Goal: Find specific page/section: Find specific page/section

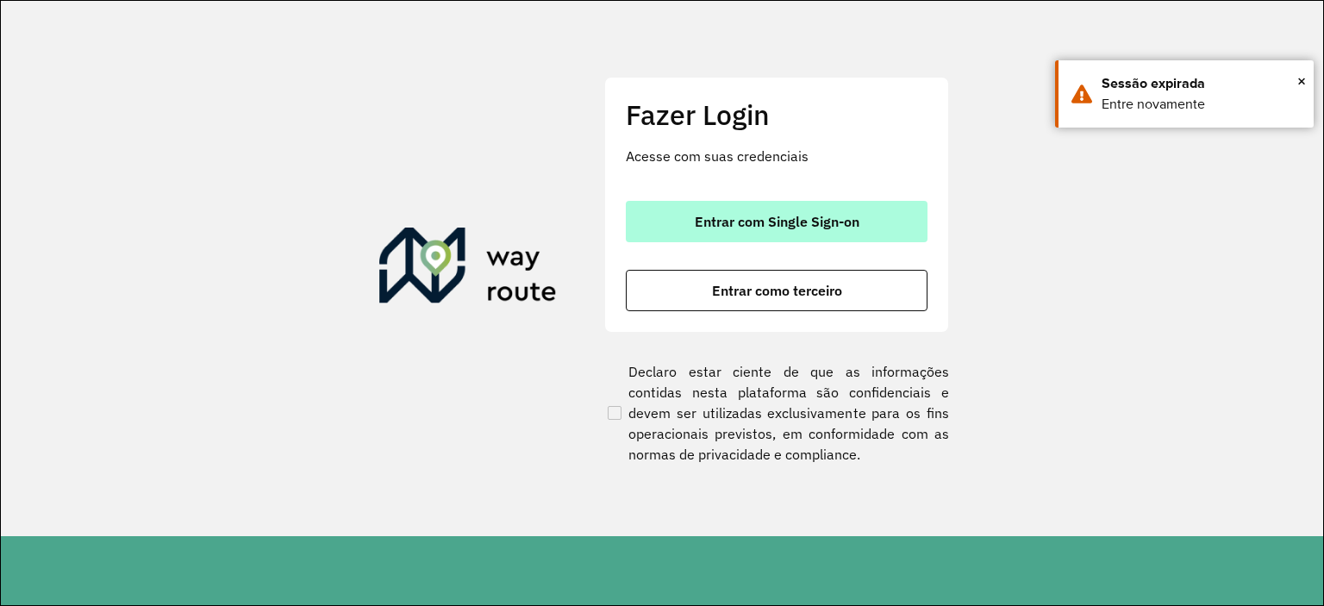
click at [887, 221] on button "Entrar com Single Sign-on" at bounding box center [777, 221] width 302 height 41
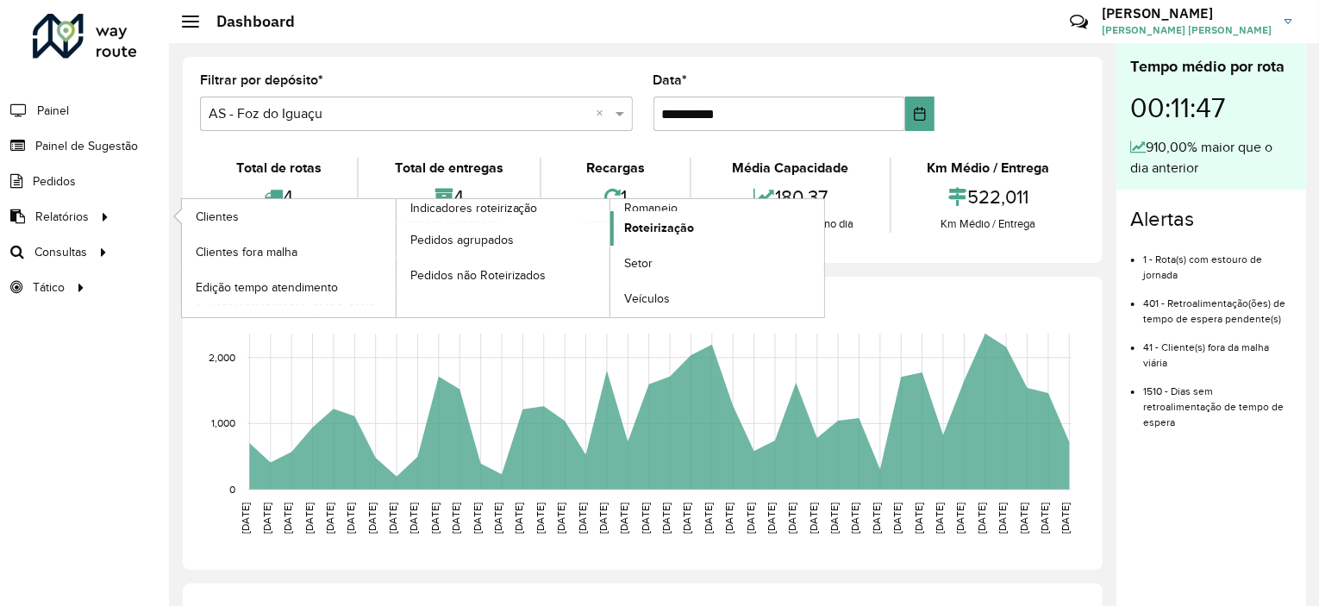
click at [644, 222] on span "Roteirização" at bounding box center [659, 228] width 70 height 18
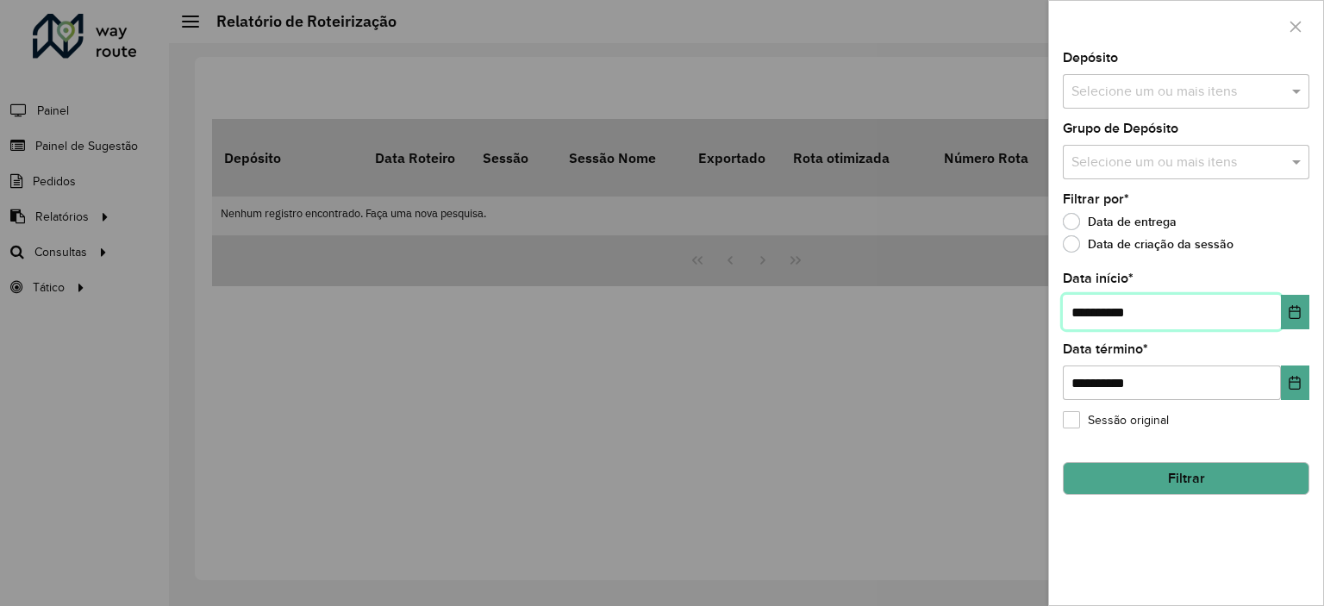
click at [1194, 309] on input "**********" at bounding box center [1172, 312] width 218 height 34
click at [1295, 311] on icon "Choose Date" at bounding box center [1295, 312] width 14 height 14
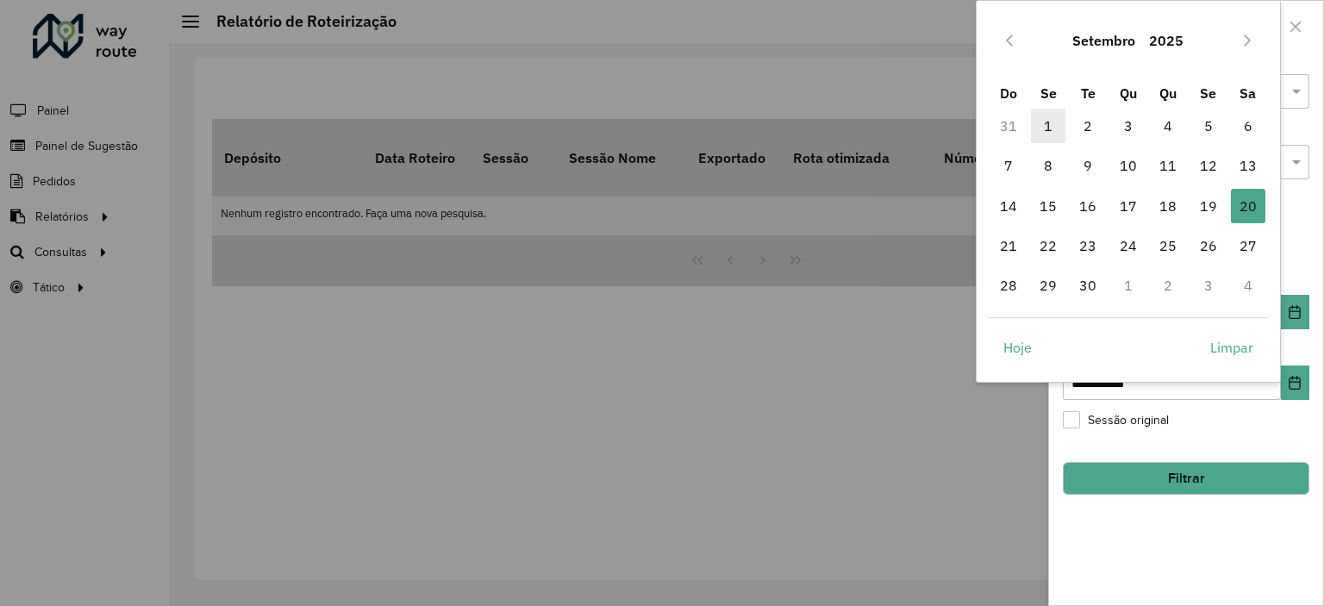
click at [1059, 131] on span "1" at bounding box center [1048, 126] width 34 height 34
type input "**********"
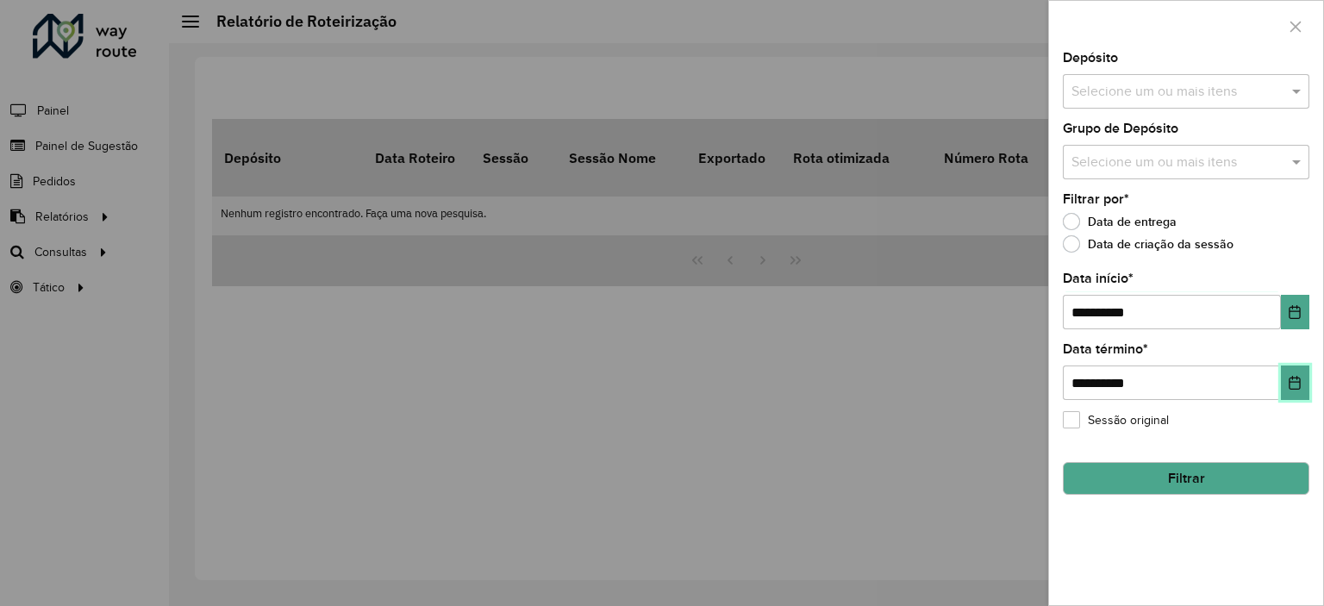
click at [1285, 378] on button "Choose Date" at bounding box center [1295, 383] width 28 height 34
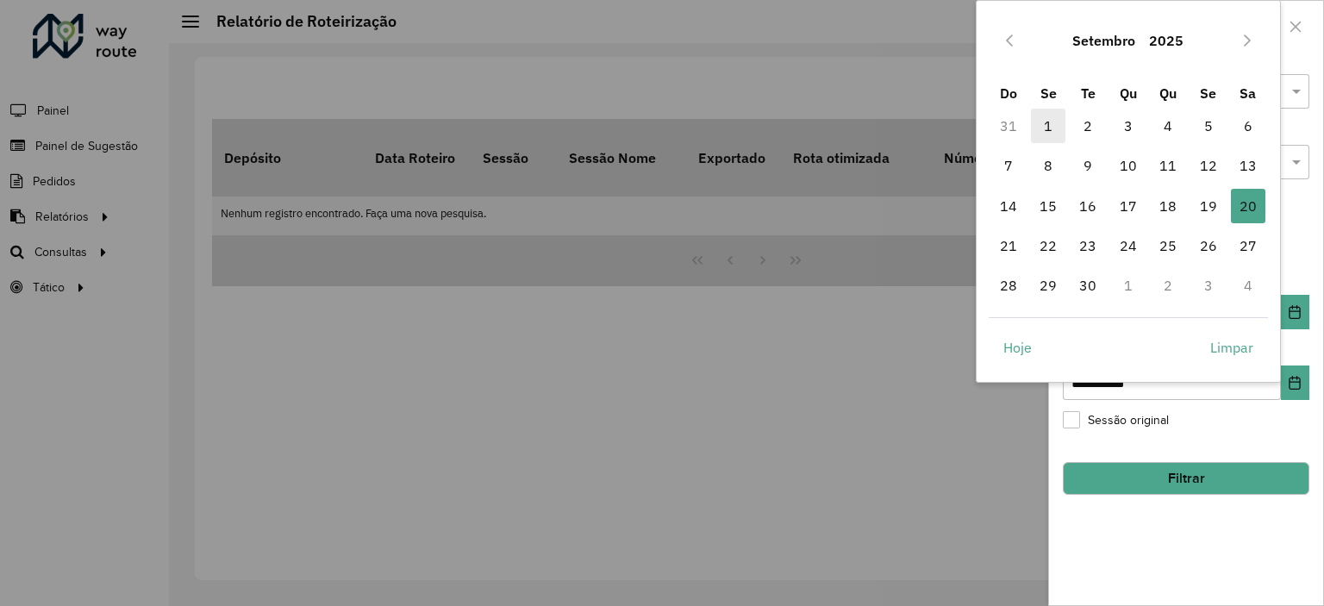
click at [1059, 128] on span "1" at bounding box center [1048, 126] width 34 height 34
type input "**********"
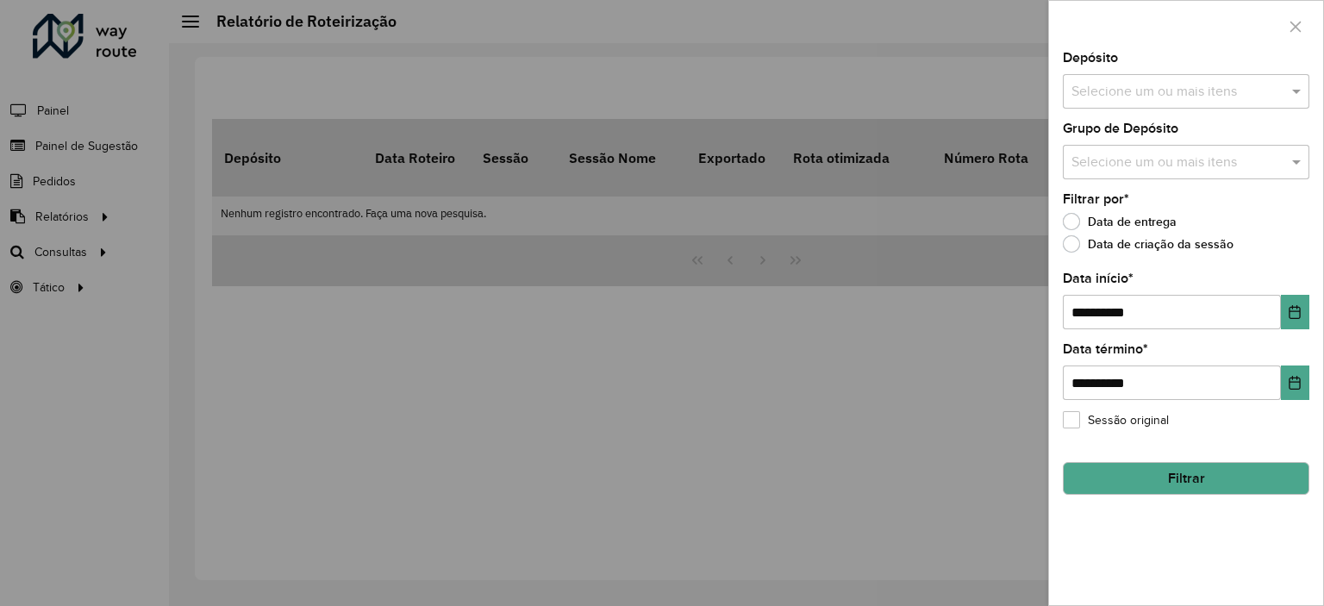
click at [1203, 86] on input "text" at bounding box center [1177, 92] width 221 height 21
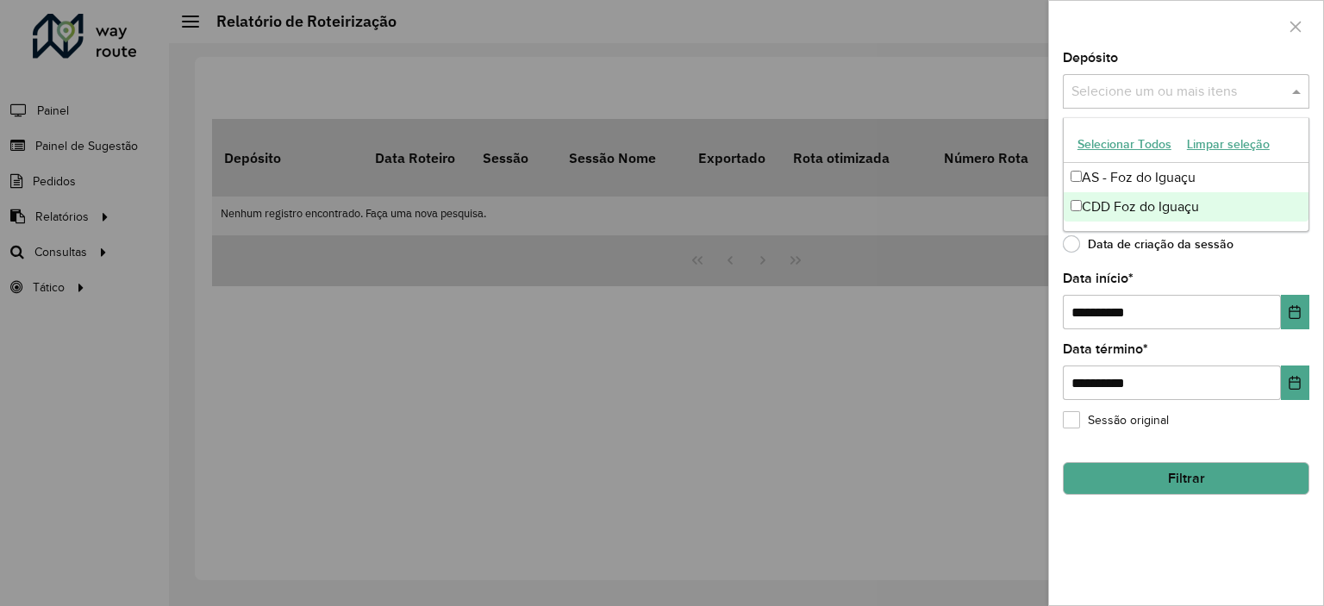
click at [1148, 207] on div "CDD Foz do Iguaçu" at bounding box center [1186, 206] width 245 height 29
click at [1185, 474] on button "Filtrar" at bounding box center [1186, 478] width 247 height 33
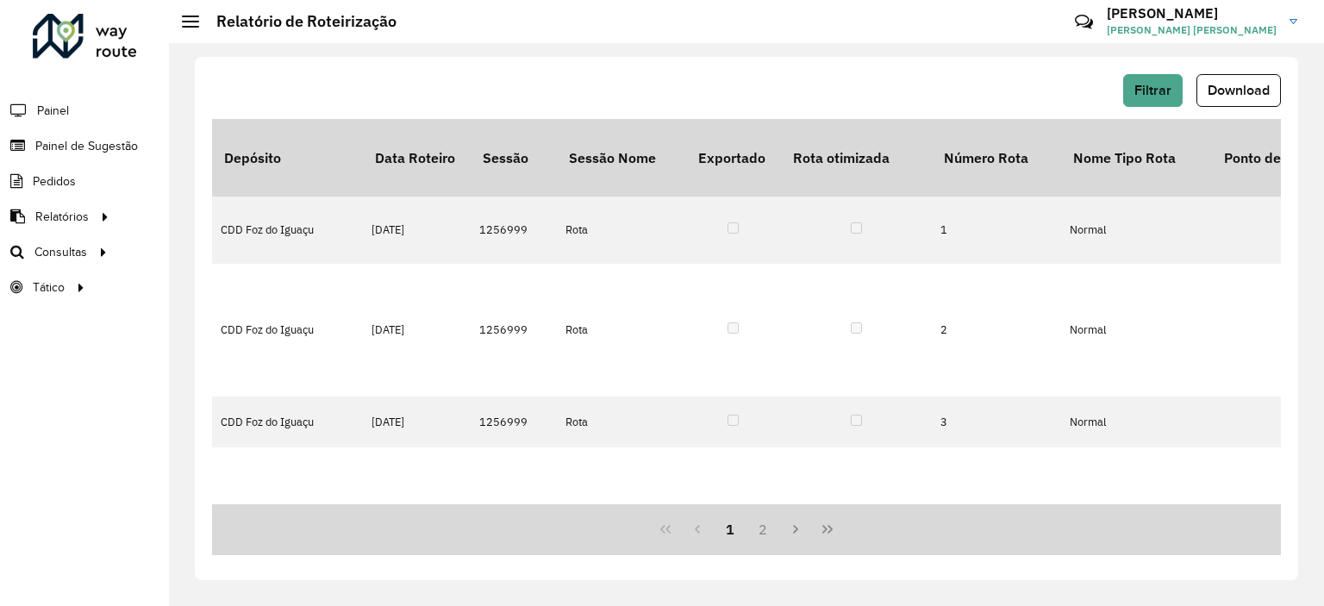
click at [775, 72] on div "Filtrar Download Depósito Data Roteiro Sessão Sessão Nome Exportado Rota otimiz…" at bounding box center [746, 318] width 1103 height 523
drag, startPoint x: 348, startPoint y: 503, endPoint x: 417, endPoint y: 504, distance: 69.0
click at [417, 504] on div "Depósito Data Roteiro Sessão Sessão Nome Exportado Rota otimizada Número Rota N…" at bounding box center [746, 337] width 1069 height 436
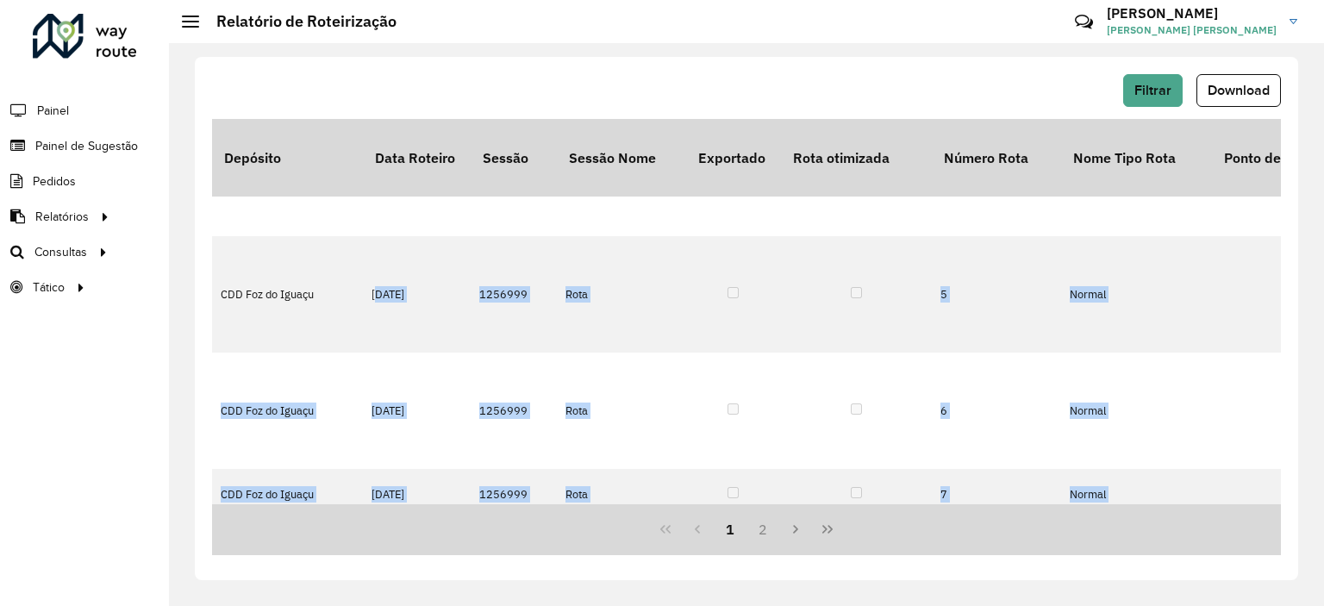
drag, startPoint x: 365, startPoint y: 498, endPoint x: 402, endPoint y: 502, distance: 37.2
click at [402, 502] on div "Depósito Data Roteiro Sessão Sessão Nome Exportado Rota otimizada Número Rota N…" at bounding box center [746, 311] width 1069 height 385
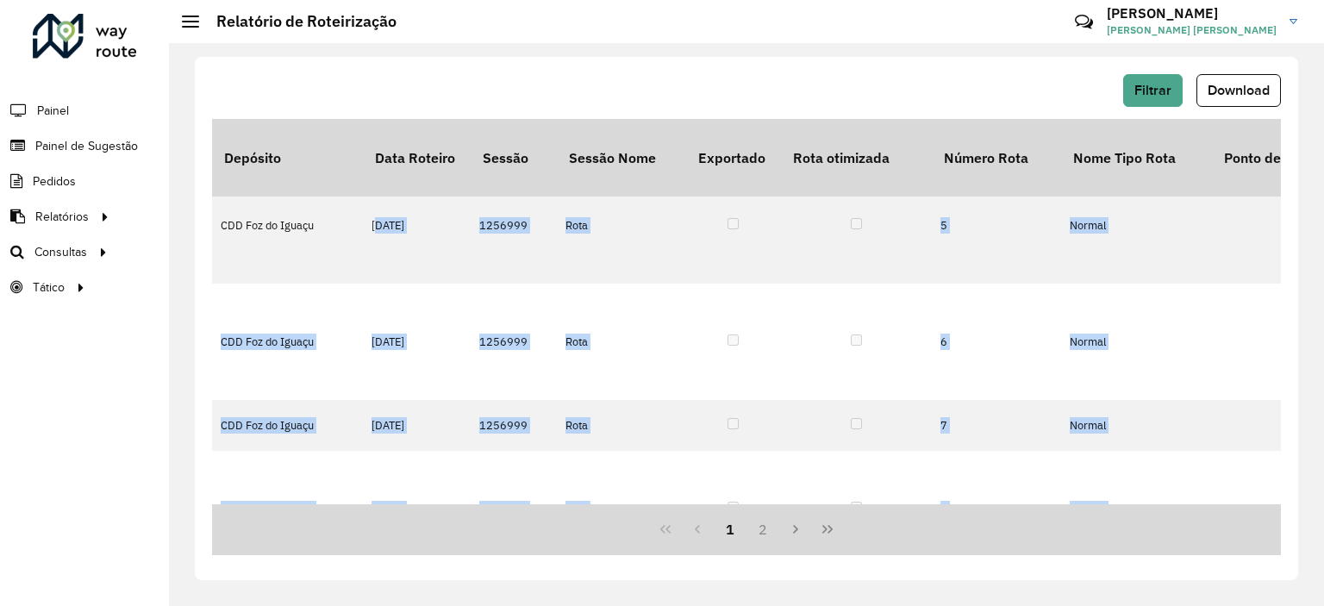
drag, startPoint x: 350, startPoint y: 503, endPoint x: 387, endPoint y: 501, distance: 37.2
click at [387, 501] on div "Depósito Data Roteiro Sessão Sessão Nome Exportado Rota otimizada Número Rota N…" at bounding box center [746, 311] width 1069 height 385
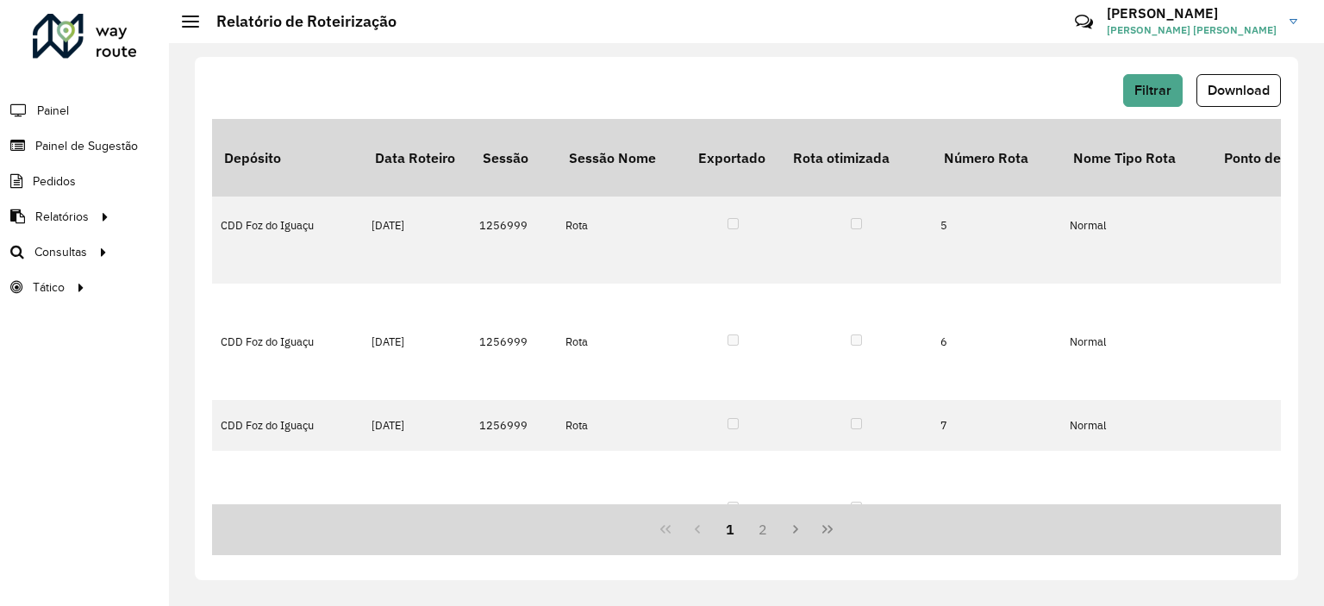
drag, startPoint x: 525, startPoint y: 389, endPoint x: 474, endPoint y: 388, distance: 50.9
copy td "1256999"
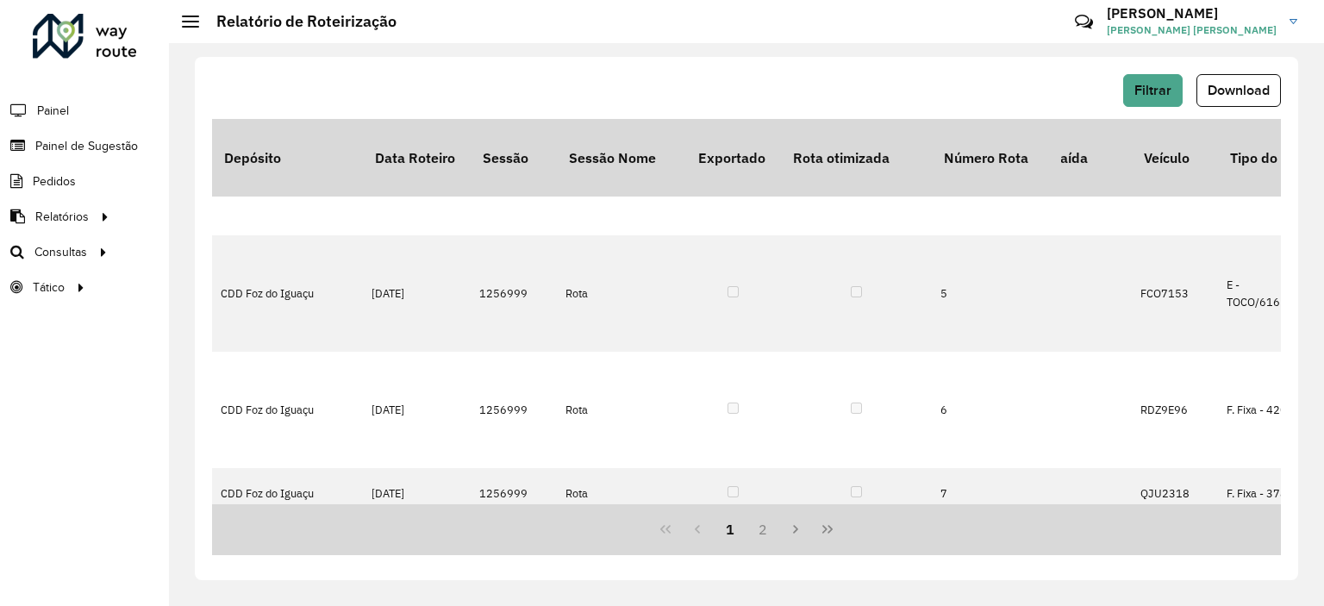
scroll to position [259, 231]
